Goal: Task Accomplishment & Management: Use online tool/utility

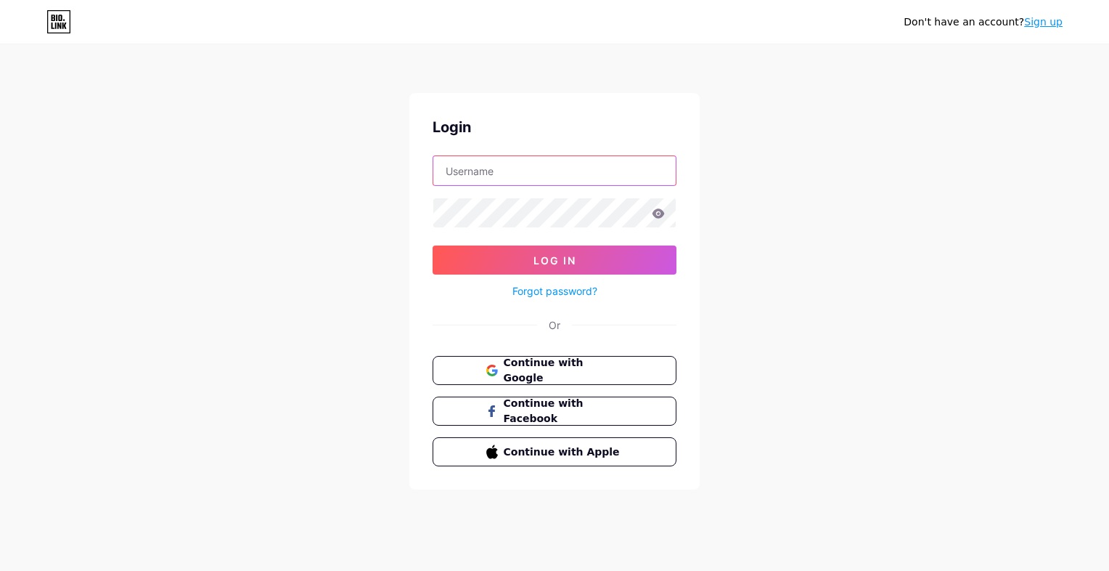
click at [529, 176] on input "text" at bounding box center [554, 170] width 243 height 29
paste input "albertzafonte"
type input "albertzafonte"
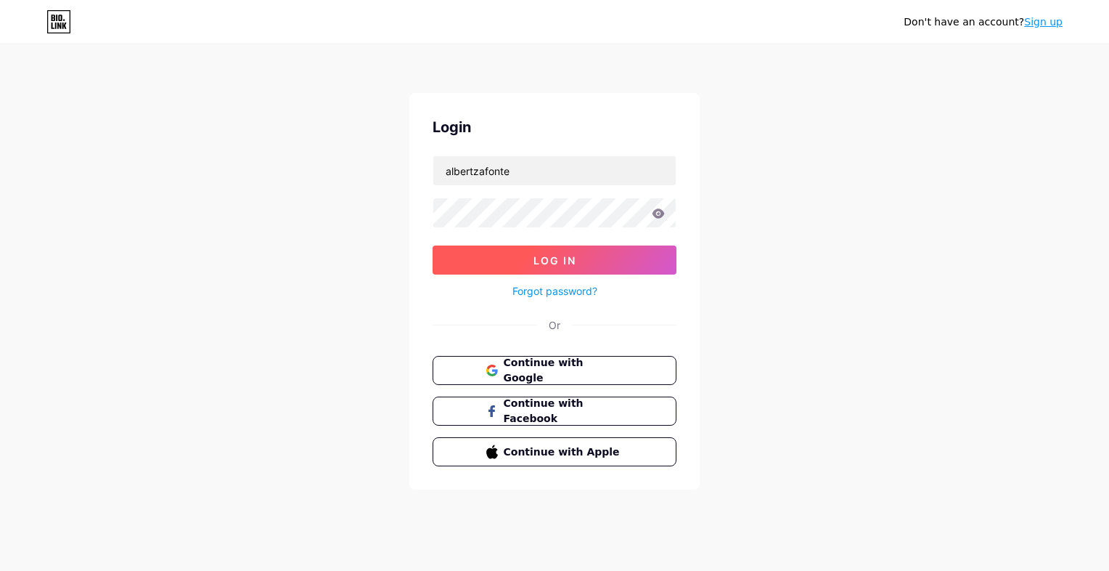
click at [495, 264] on button "Log In" at bounding box center [555, 259] width 244 height 29
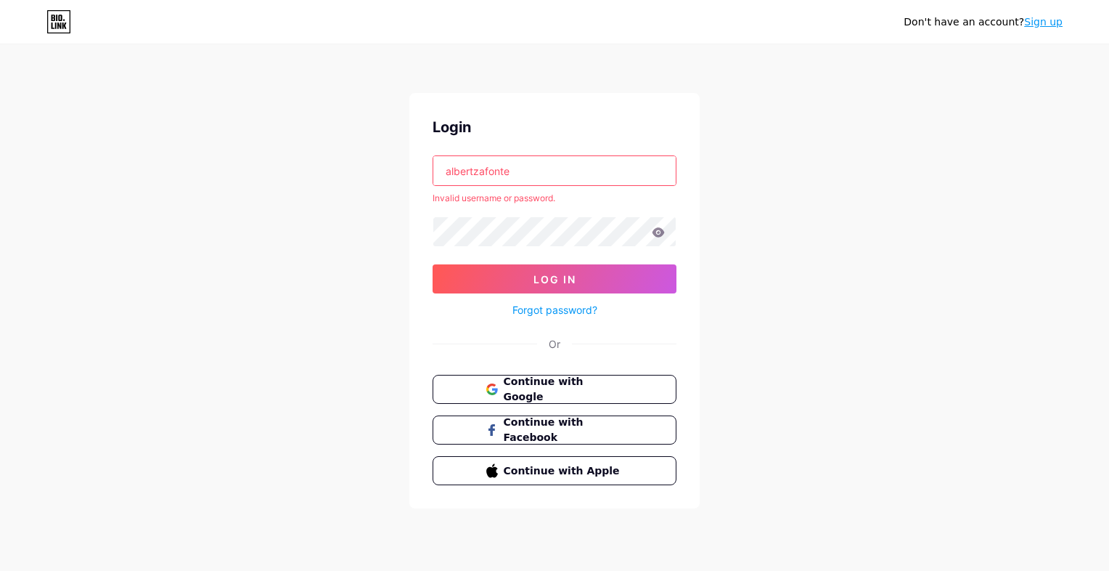
drag, startPoint x: 574, startPoint y: 282, endPoint x: 597, endPoint y: 243, distance: 45.6
click at [577, 280] on button "Log In" at bounding box center [555, 278] width 244 height 29
click at [575, 278] on span "Log In" at bounding box center [555, 279] width 43 height 12
click at [614, 390] on span "Continue with Google" at bounding box center [562, 389] width 121 height 31
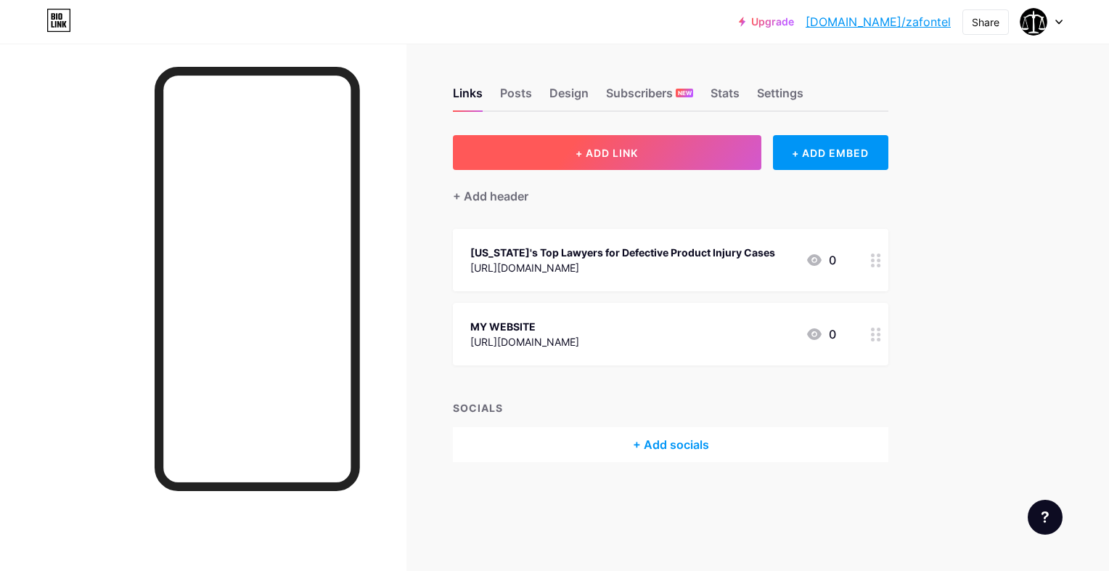
click at [698, 152] on button "+ ADD LINK" at bounding box center [607, 152] width 309 height 35
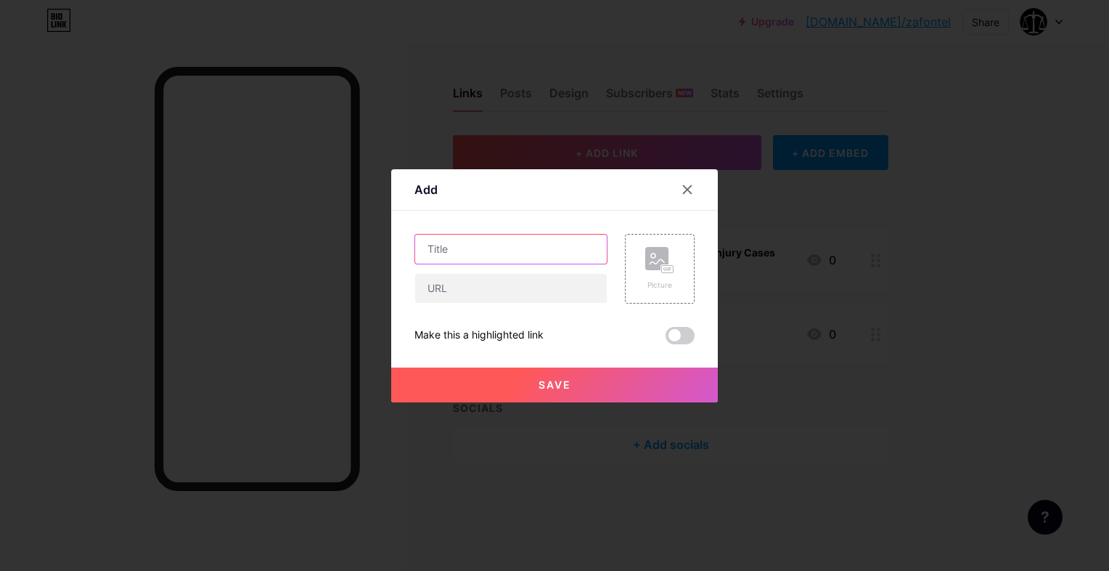
click at [496, 254] on input "text" at bounding box center [511, 249] width 192 height 29
paste input "Experienced Insurance Lawyers in [US_STATE]"
type input "Experienced Insurance Lawyers in [US_STATE]"
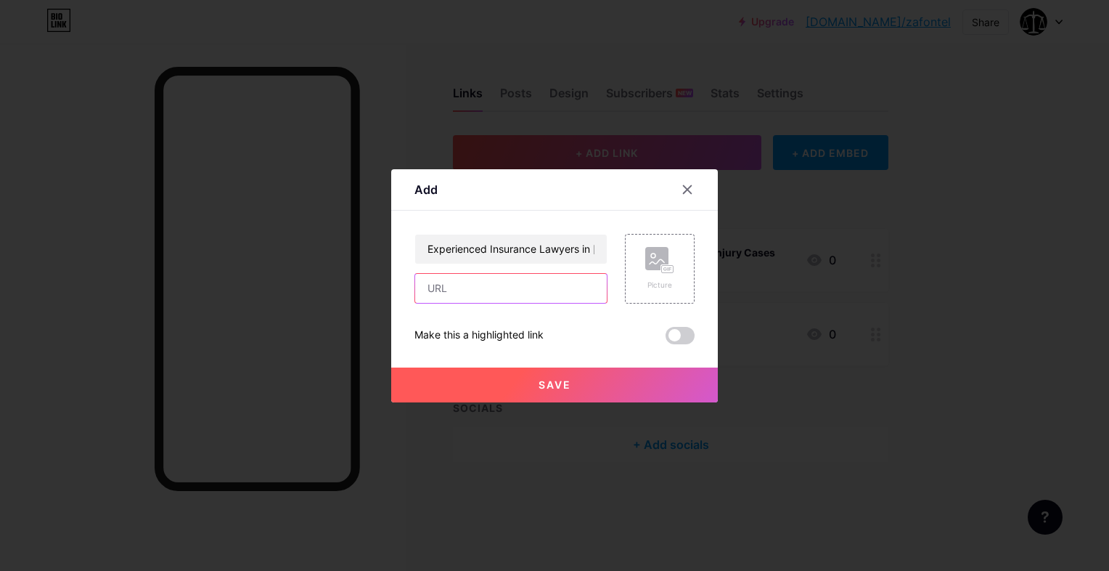
click at [526, 289] on input "text" at bounding box center [511, 288] width 192 height 29
paste input "[URL][DOMAIN_NAME]"
type input "[URL][DOMAIN_NAME]"
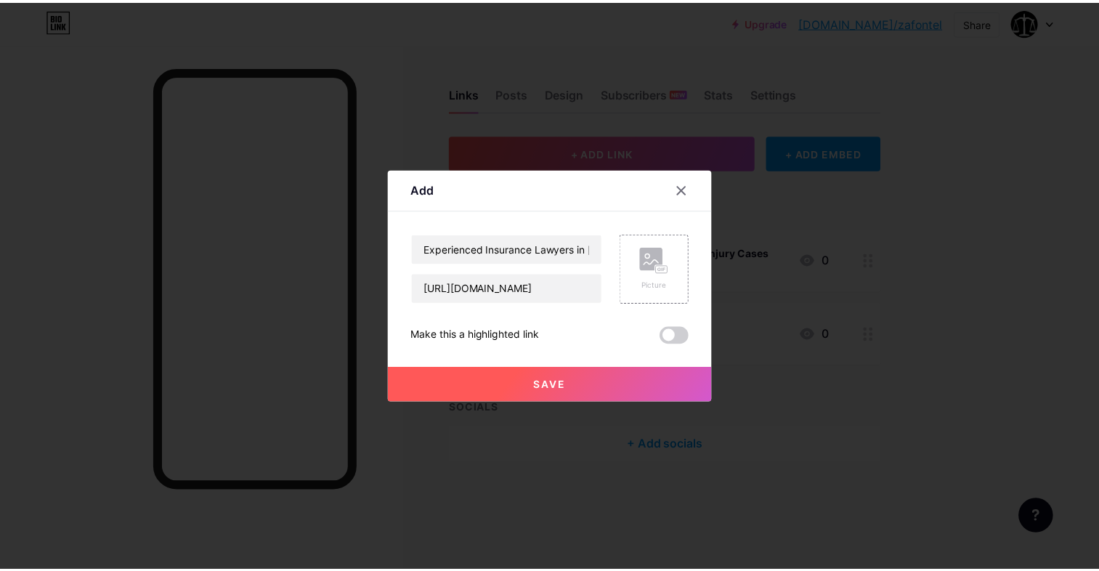
scroll to position [0, 0]
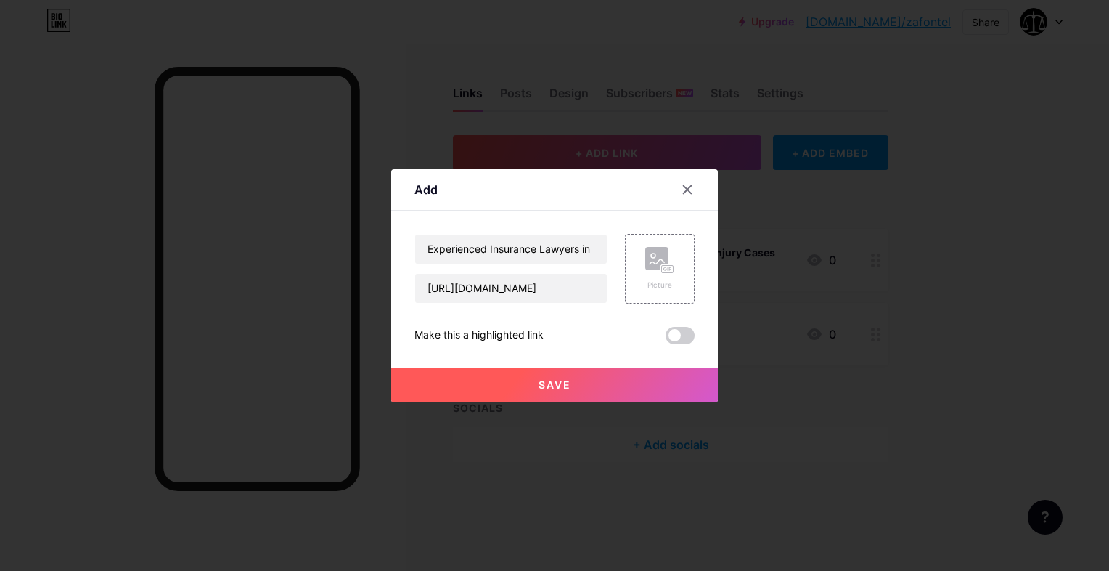
click at [567, 389] on button "Save" at bounding box center [554, 384] width 327 height 35
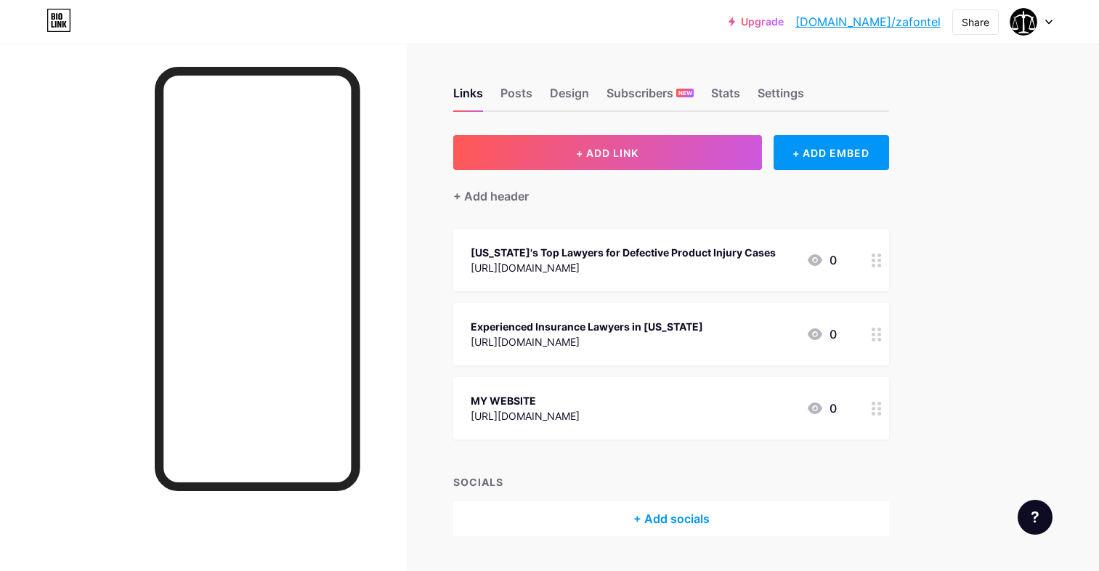
click at [812, 254] on icon at bounding box center [814, 260] width 15 height 12
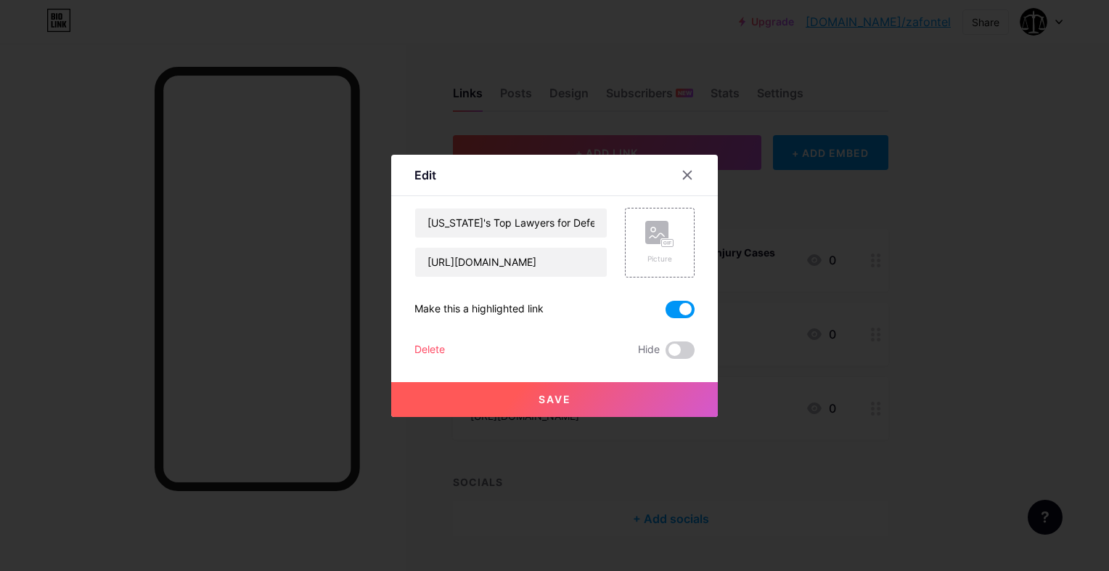
click at [605, 410] on button "Save" at bounding box center [554, 399] width 327 height 35
click at [394, 434] on div at bounding box center [554, 285] width 1109 height 571
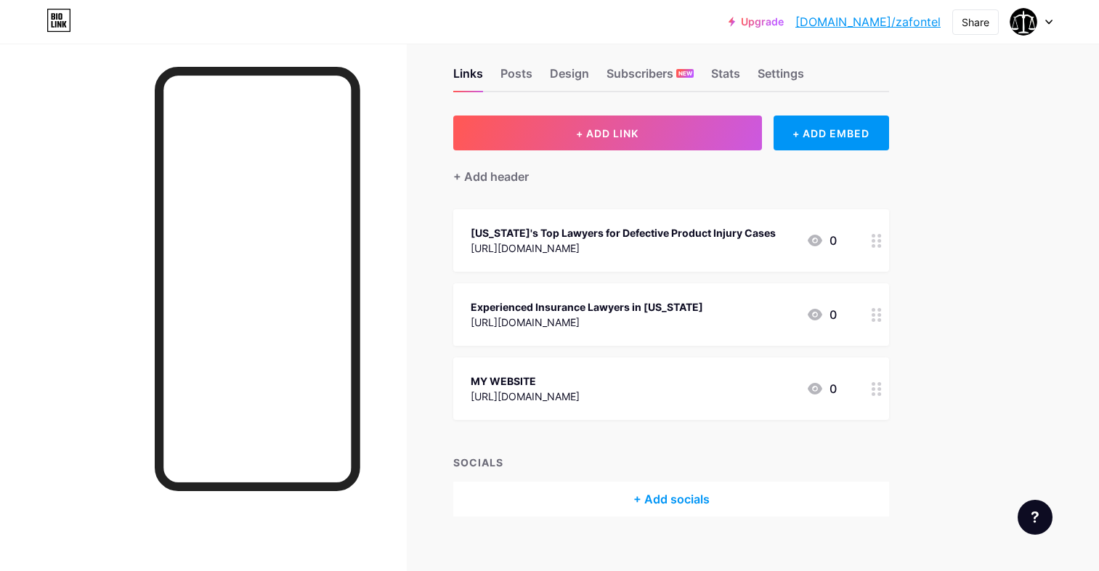
scroll to position [37, 0]
